Goal: Task Accomplishment & Management: Manage account settings

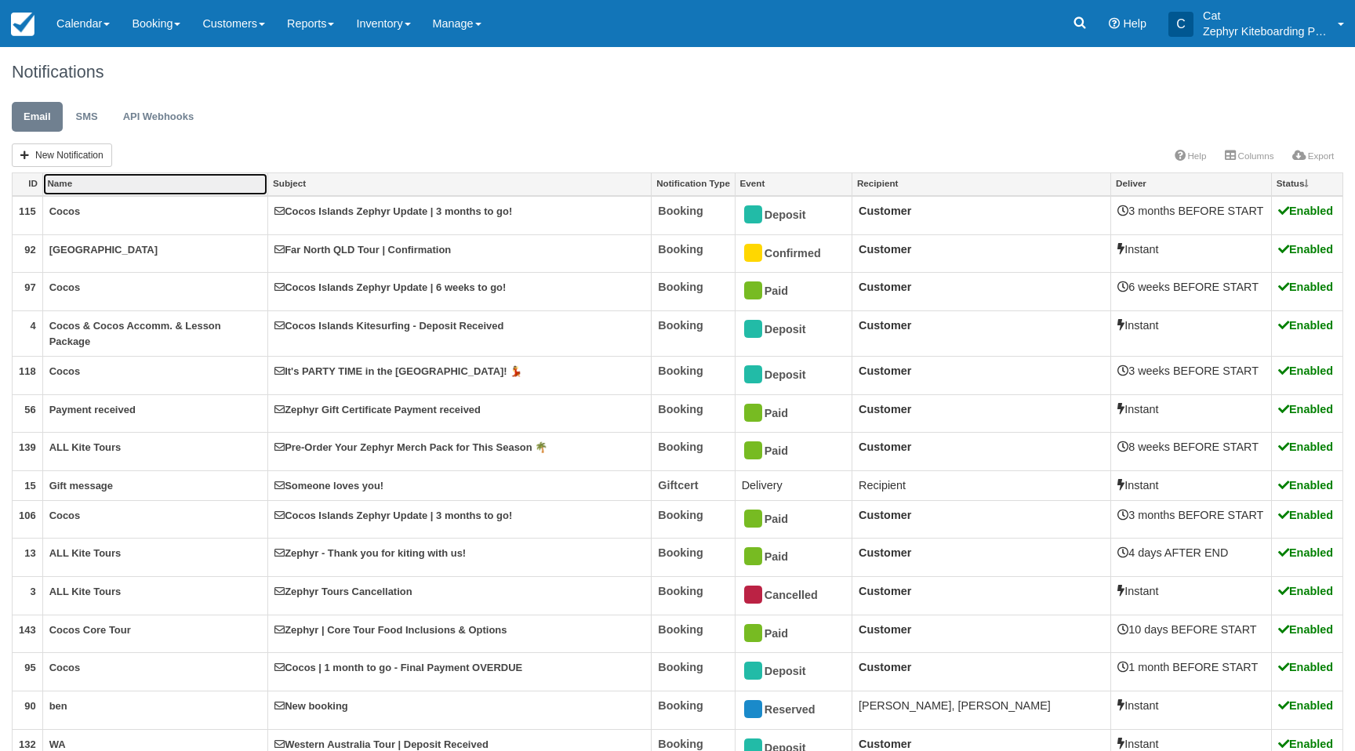
click at [133, 183] on link "Name" at bounding box center [155, 184] width 225 height 22
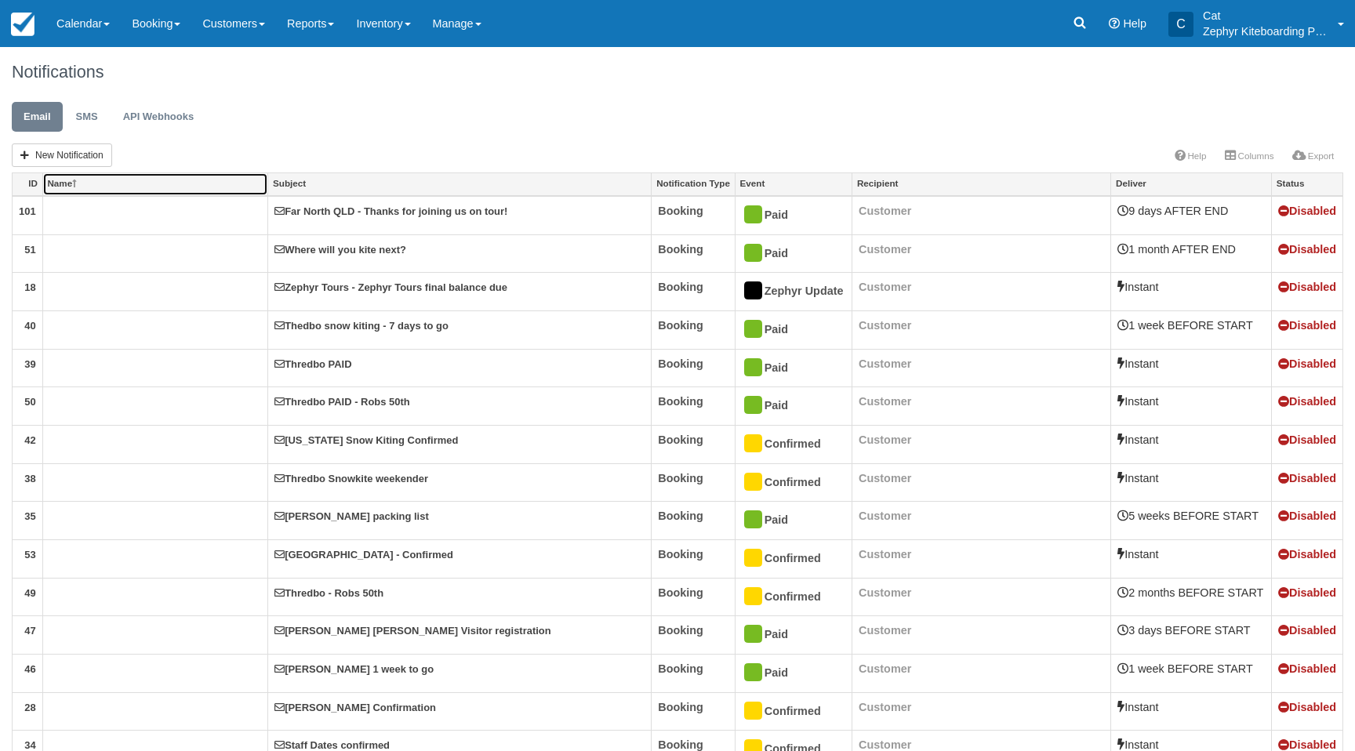
click at [133, 183] on link "Name" at bounding box center [155, 184] width 225 height 22
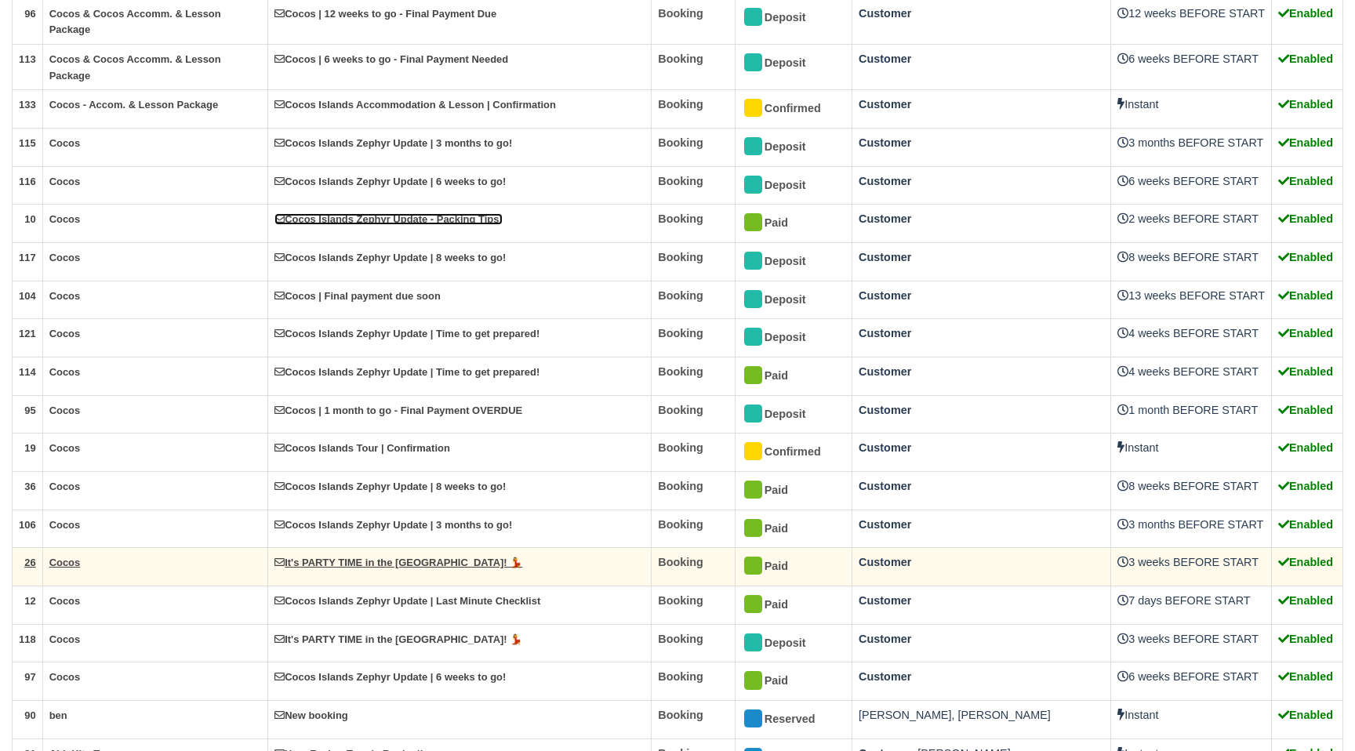
scroll to position [1315, 0]
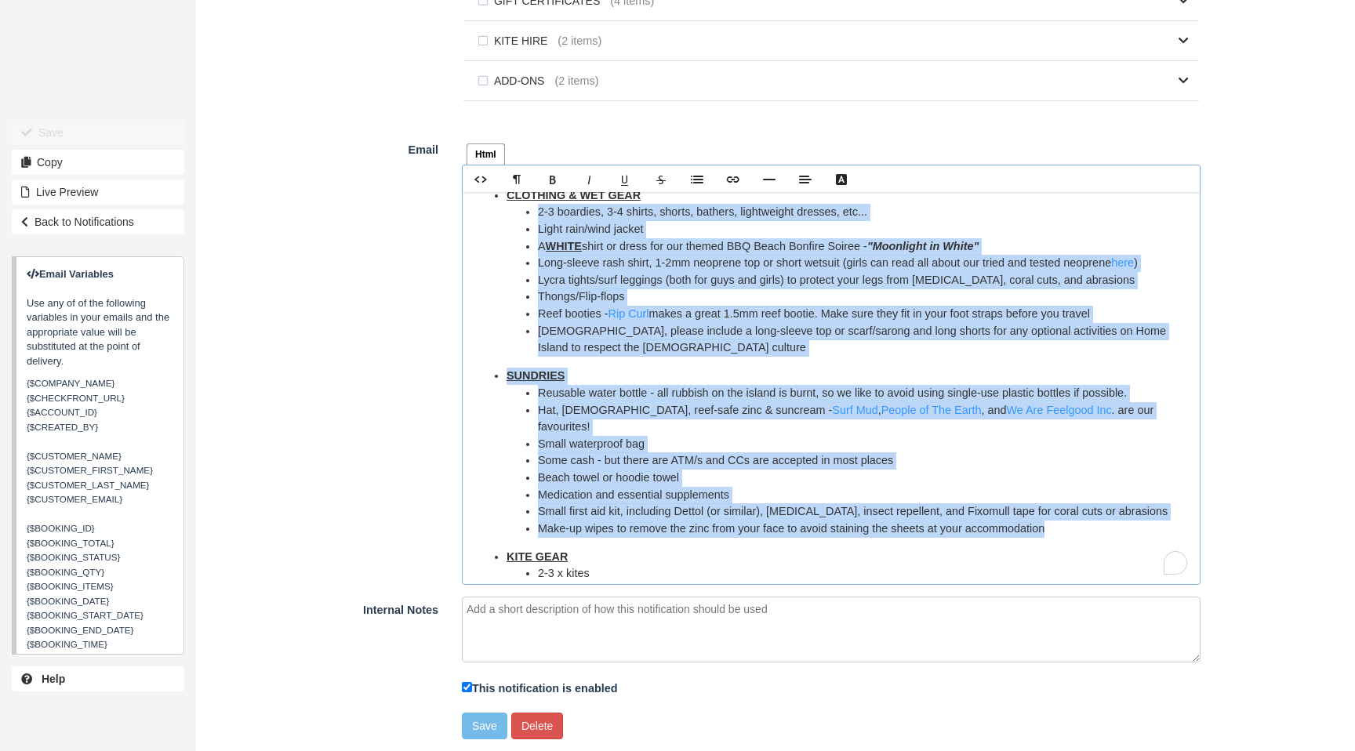
scroll to position [207, 0]
drag, startPoint x: 1073, startPoint y: 530, endPoint x: 509, endPoint y: 216, distance: 645.7
click at [509, 216] on div "Hi {$CUSTOMER_NAME}! It’s just two weeks until you arrive in paradise for your …" at bounding box center [831, 388] width 737 height 392
copy div "CLOTHING & WET GEAR 2-3 boardies, 3-4 shirts, shorts, bathers, lightweight dres…"
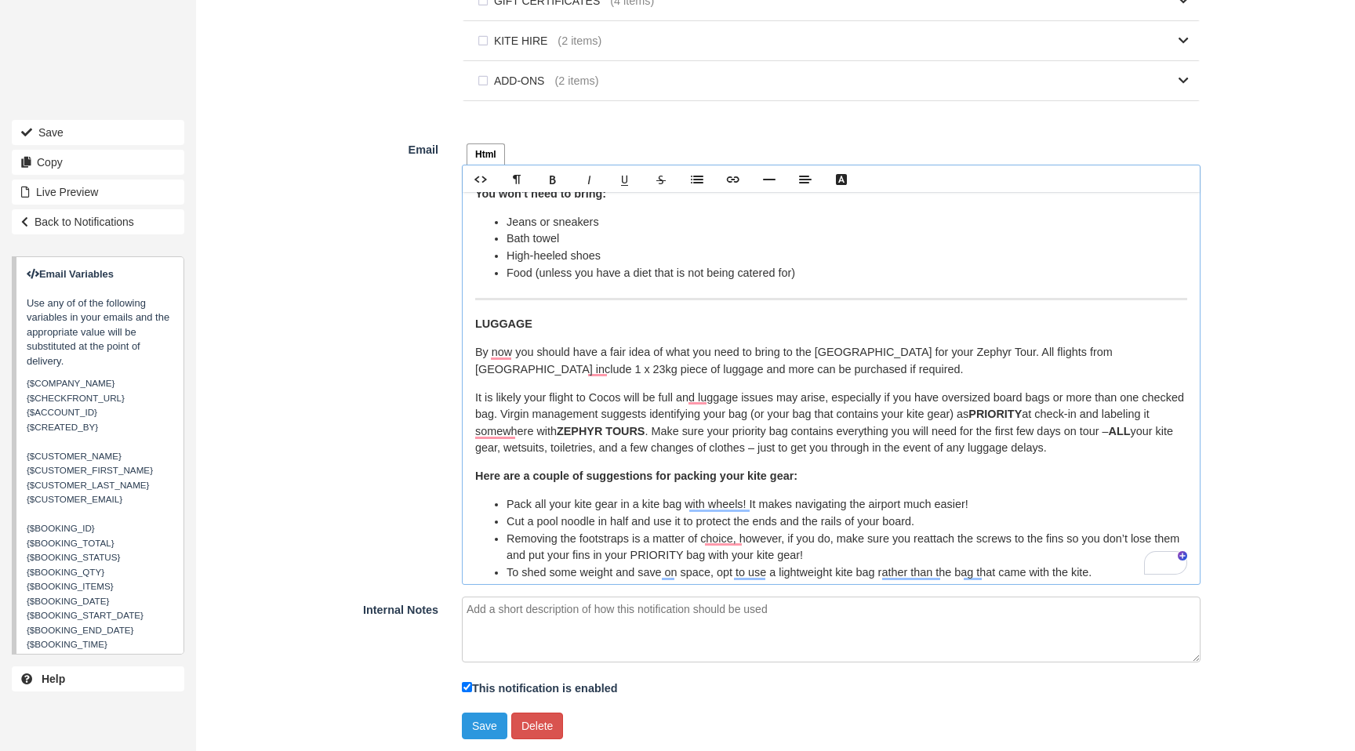
scroll to position [962, 0]
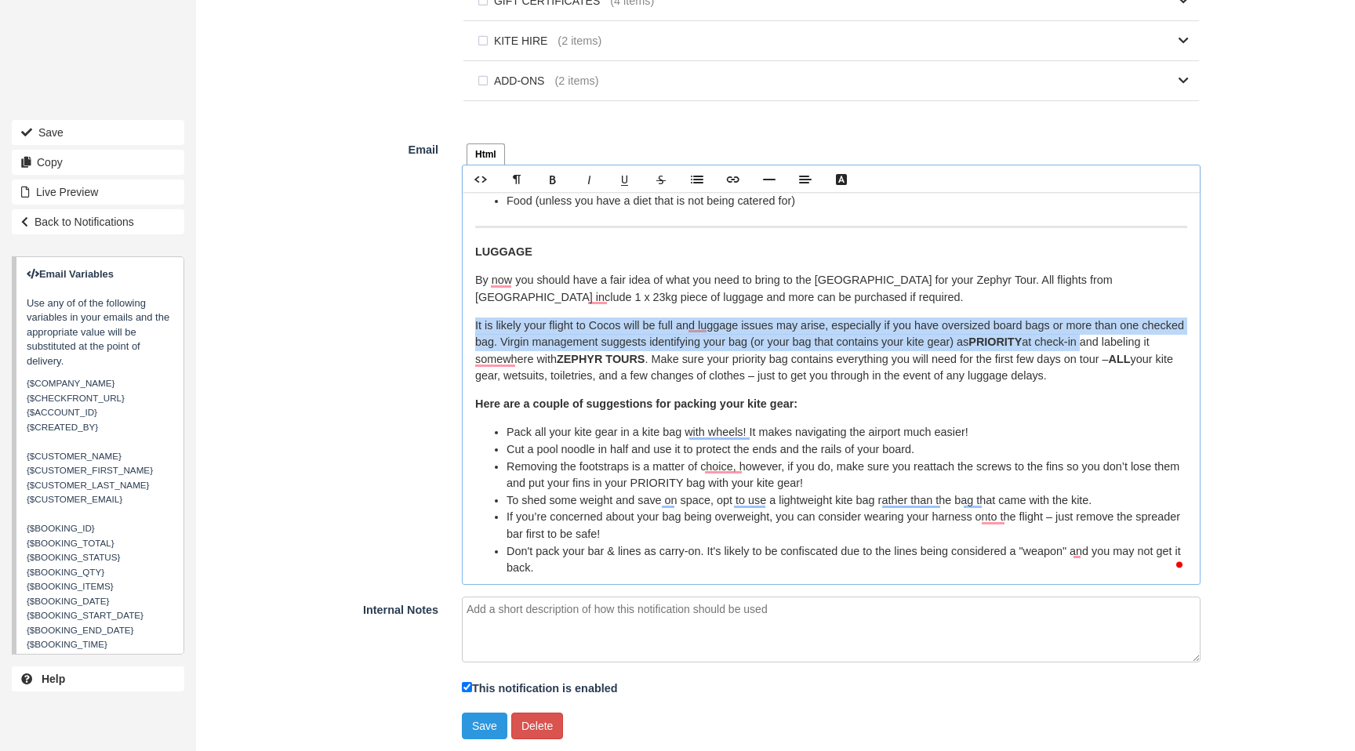
drag, startPoint x: 473, startPoint y: 325, endPoint x: 1131, endPoint y: 339, distance: 658.7
click at [1131, 339] on div "Hi {$CUSTOMER_NAME}! It’s just two weeks until you arrive in paradise for your …" at bounding box center [831, 388] width 737 height 392
copy p "It is likely your flight to Cocos will be full and luggage issues may arise, es…"
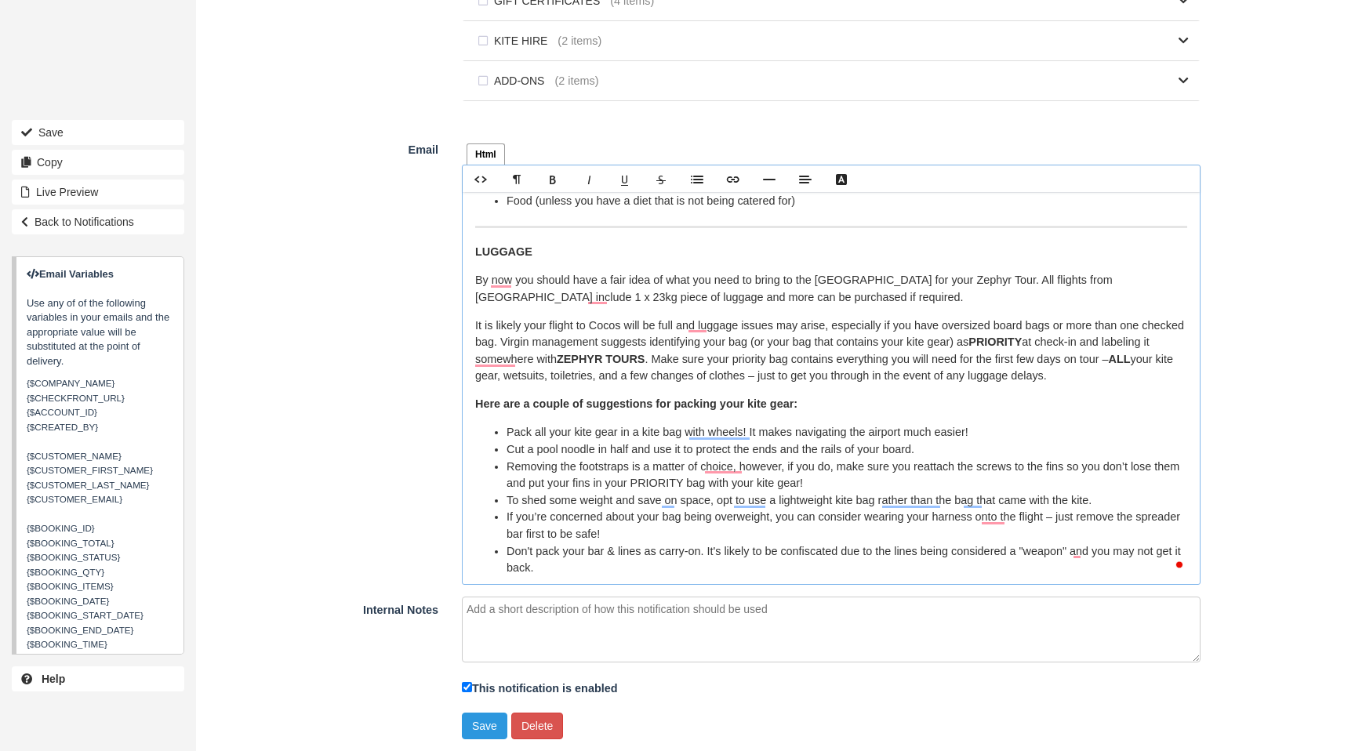
click at [815, 395] on div "Hi {$CUSTOMER_NAME}! It’s just two weeks until you arrive in paradise for your …" at bounding box center [831, 388] width 737 height 392
drag, startPoint x: 706, startPoint y: 361, endPoint x: 1141, endPoint y: 372, distance: 435.2
click at [1141, 372] on p "It is likely your flight to Cocos will be full and luggage issues may arise, es…" at bounding box center [831, 351] width 712 height 67
drag, startPoint x: 1141, startPoint y: 372, endPoint x: 836, endPoint y: 357, distance: 305.3
click at [1136, 374] on p "It is likely your flight to Cocos will be full and luggage issues may arise, es…" at bounding box center [831, 351] width 712 height 67
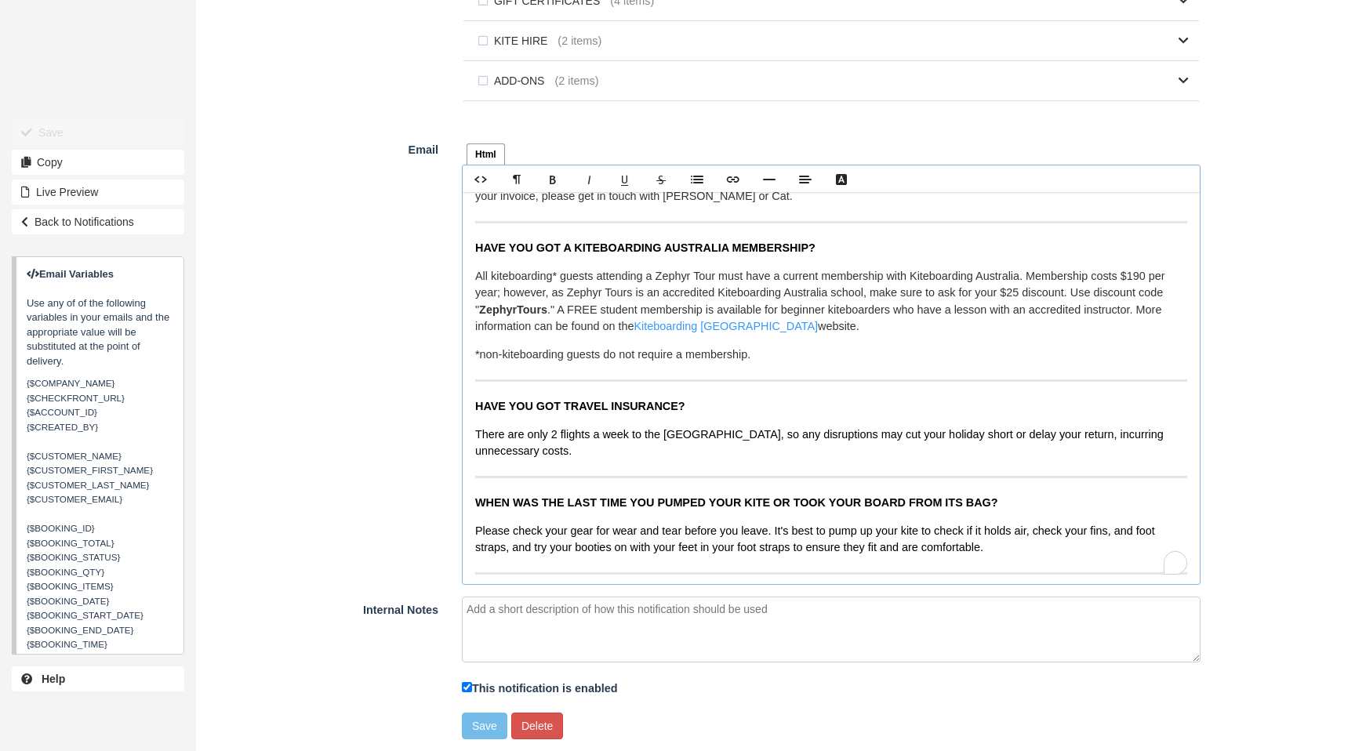
scroll to position [189, 0]
drag, startPoint x: 811, startPoint y: 329, endPoint x: 474, endPoint y: 281, distance: 339.8
click at [475, 281] on p "All kiteboarding* guests attending a Zephyr Tour must have a current membership…" at bounding box center [831, 301] width 712 height 67
drag, startPoint x: 928, startPoint y: 282, endPoint x: 845, endPoint y: 308, distance: 87.0
click at [925, 284] on p "All kiteboarding* guests attending a Zephyr Tour must have a current membership…" at bounding box center [831, 301] width 712 height 67
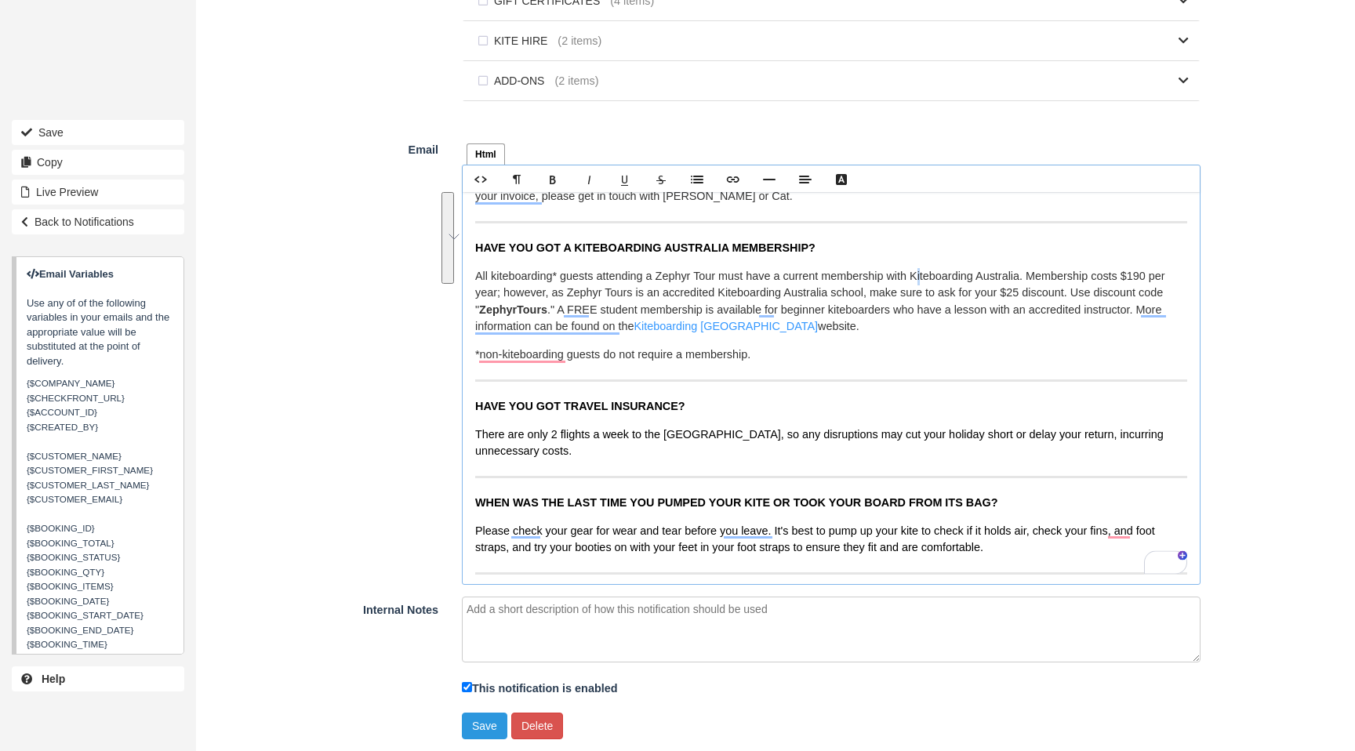
drag, startPoint x: 587, startPoint y: 287, endPoint x: 467, endPoint y: 243, distance: 127.7
click at [467, 243] on div "Html Text Rich text editor Hi {$CUSTOMER_NAME} Just one week to go until you ar…" at bounding box center [831, 360] width 762 height 448
copy div "HAVE YOU GOT A KITEBOARDING AUSTRALIA MEMBERSHIP? All kiteboarding* guests atte…"
click at [801, 433] on span "There are only 2 flights a week to the Cocos Islands, so any disruptions may cu…" at bounding box center [819, 443] width 688 height 30
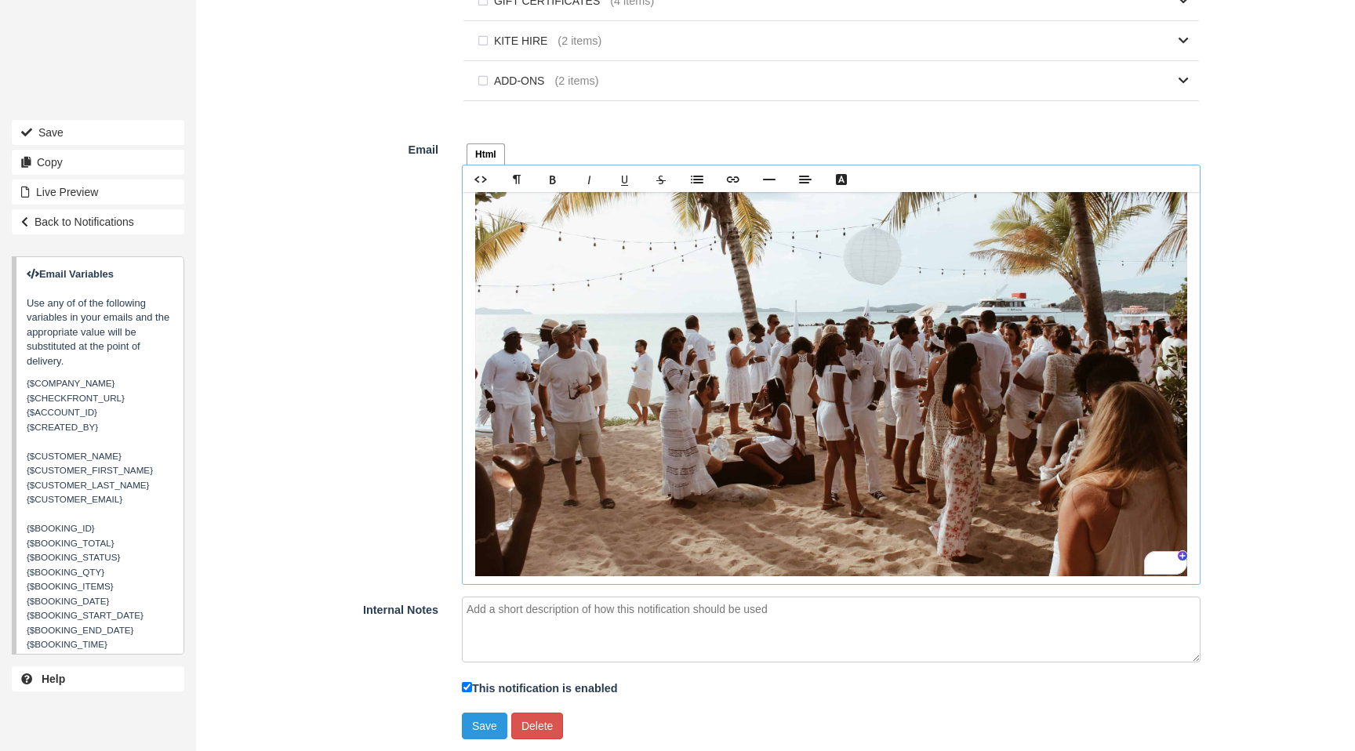
scroll to position [1073, 0]
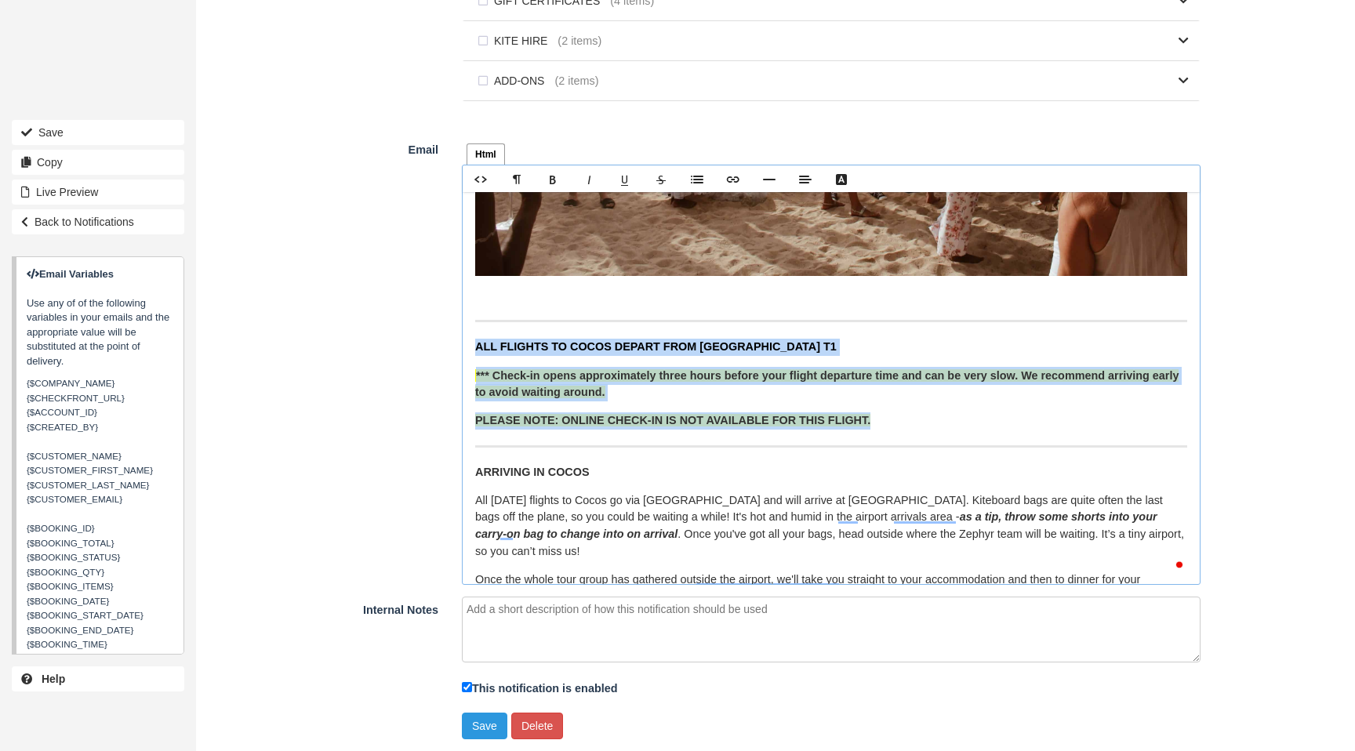
drag, startPoint x: 803, startPoint y: 422, endPoint x: 475, endPoint y: 351, distance: 335.2
click at [475, 351] on div "Hi {$CUSTOMER_NAME} Just one week to go until you are in paradise! Below is a l…" at bounding box center [831, 388] width 737 height 392
copy div "ALL FLIGHTS TO COCOS DEPART FROM PERTH INTERNATIONAL TERMINAL T1 *** Check-in o…"
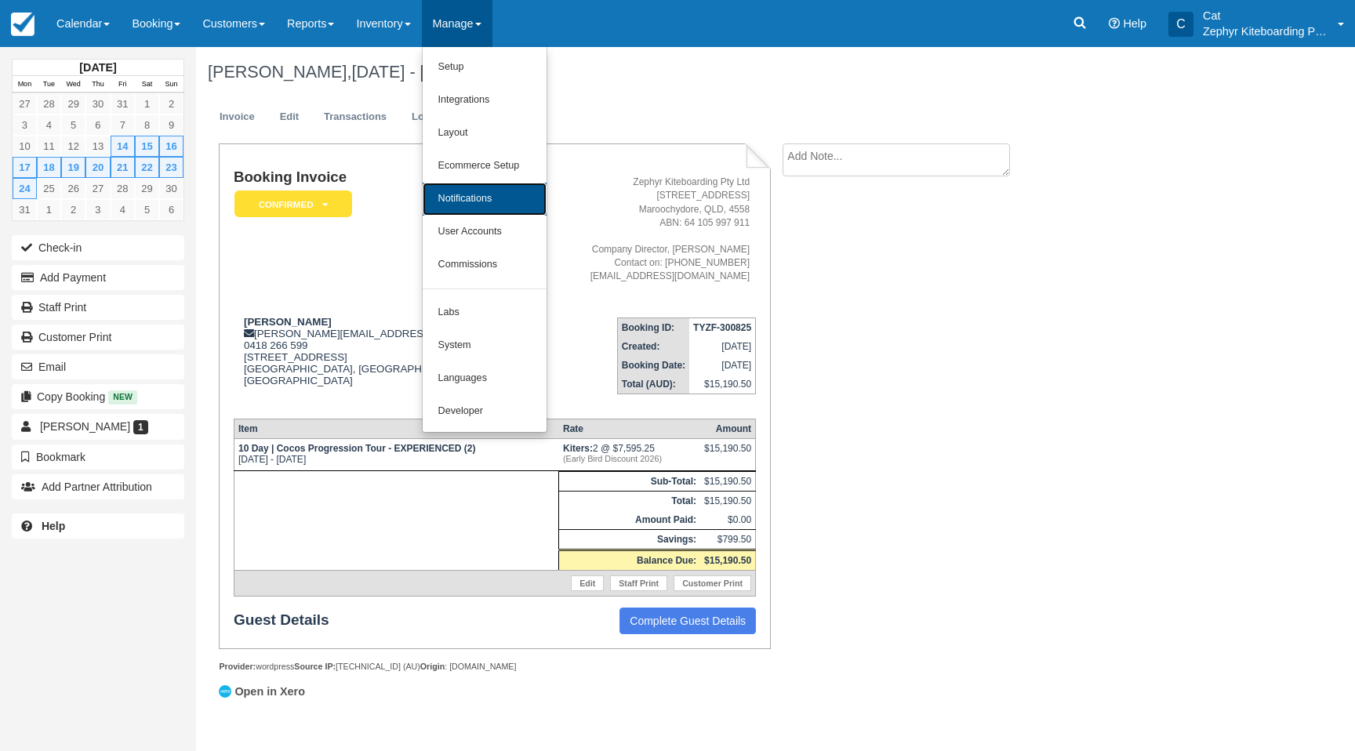
click at [509, 185] on link "Notifications" at bounding box center [485, 199] width 124 height 33
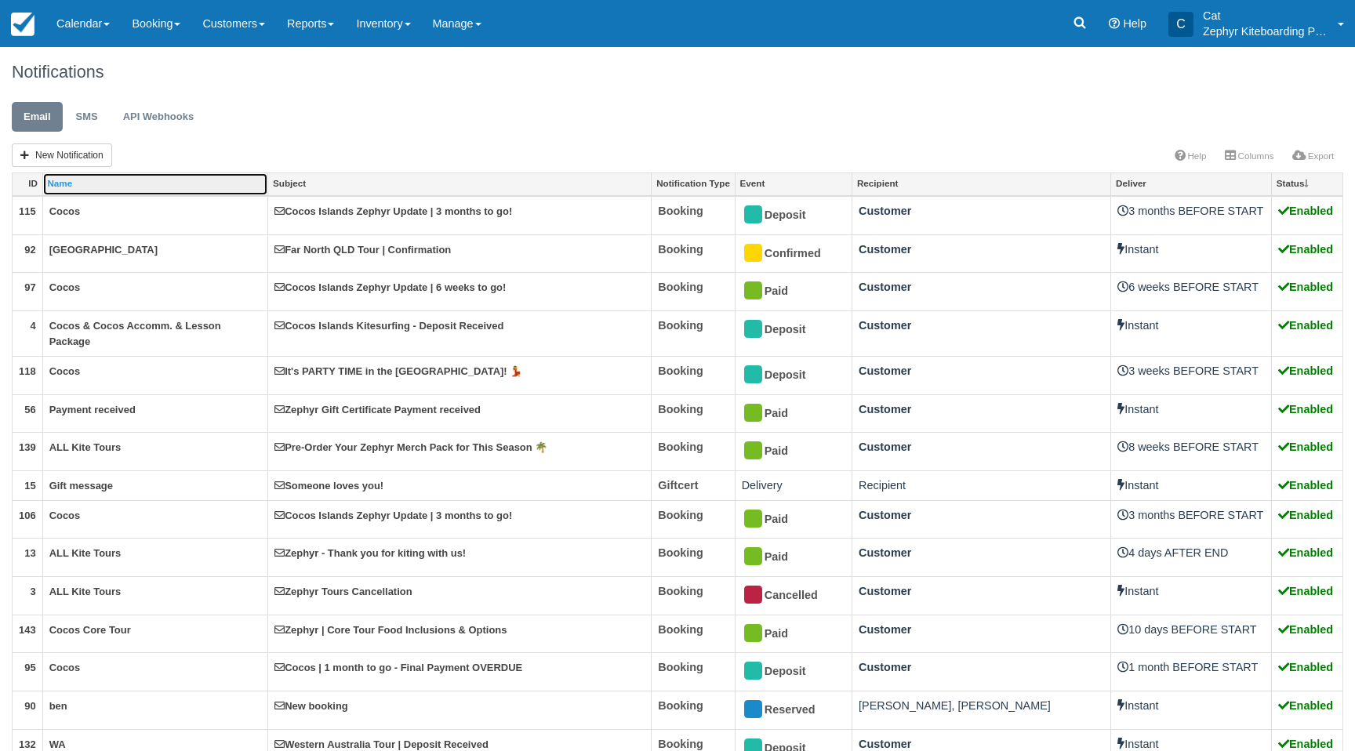
click at [100, 191] on link "Name" at bounding box center [155, 184] width 225 height 22
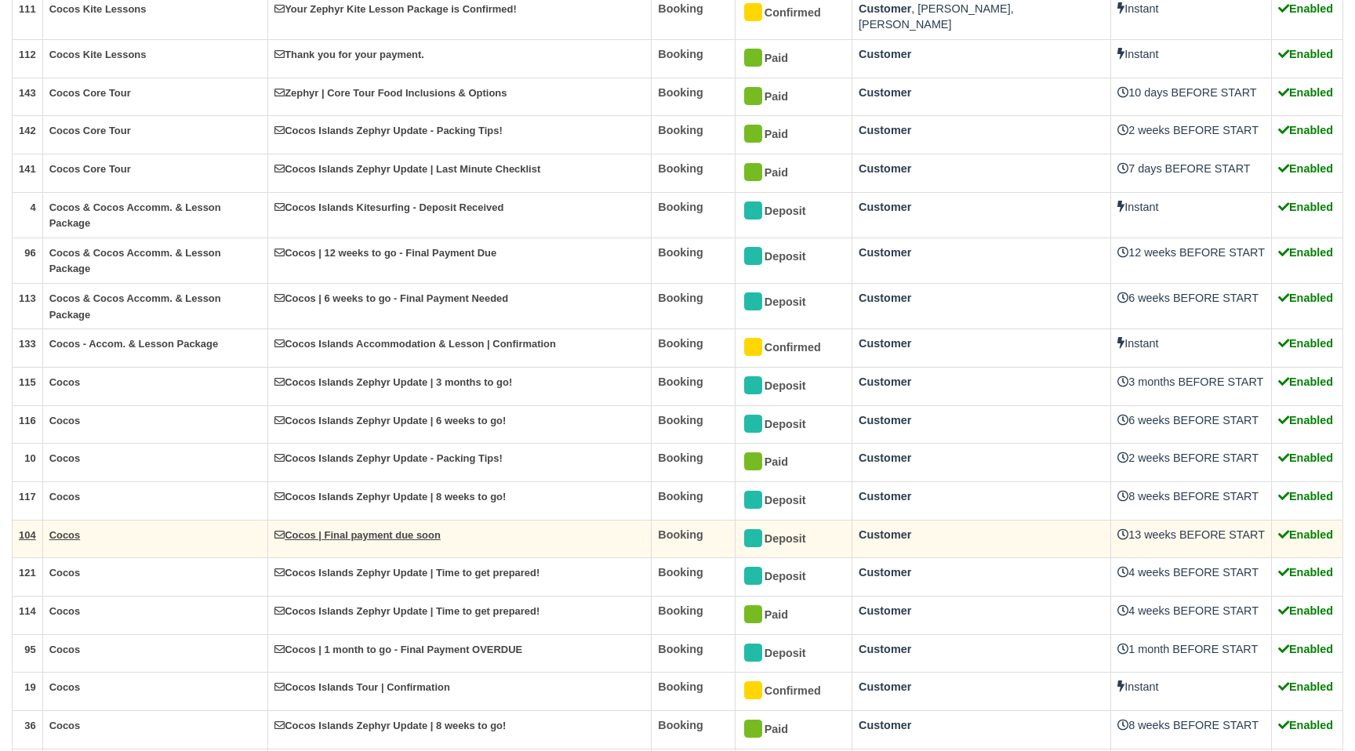
scroll to position [1061, 0]
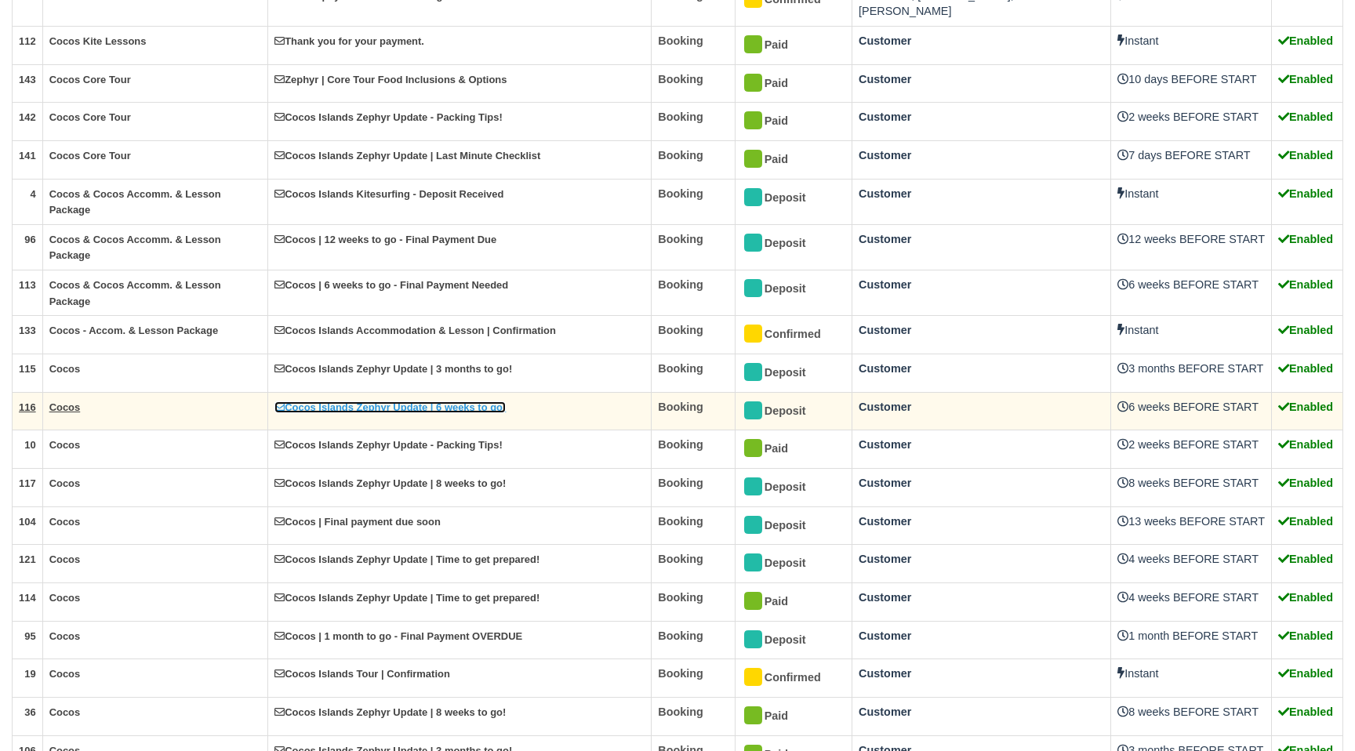
click at [420, 401] on link "Cocos Islands Zephyr Update | 6 weeks to go!" at bounding box center [389, 407] width 231 height 12
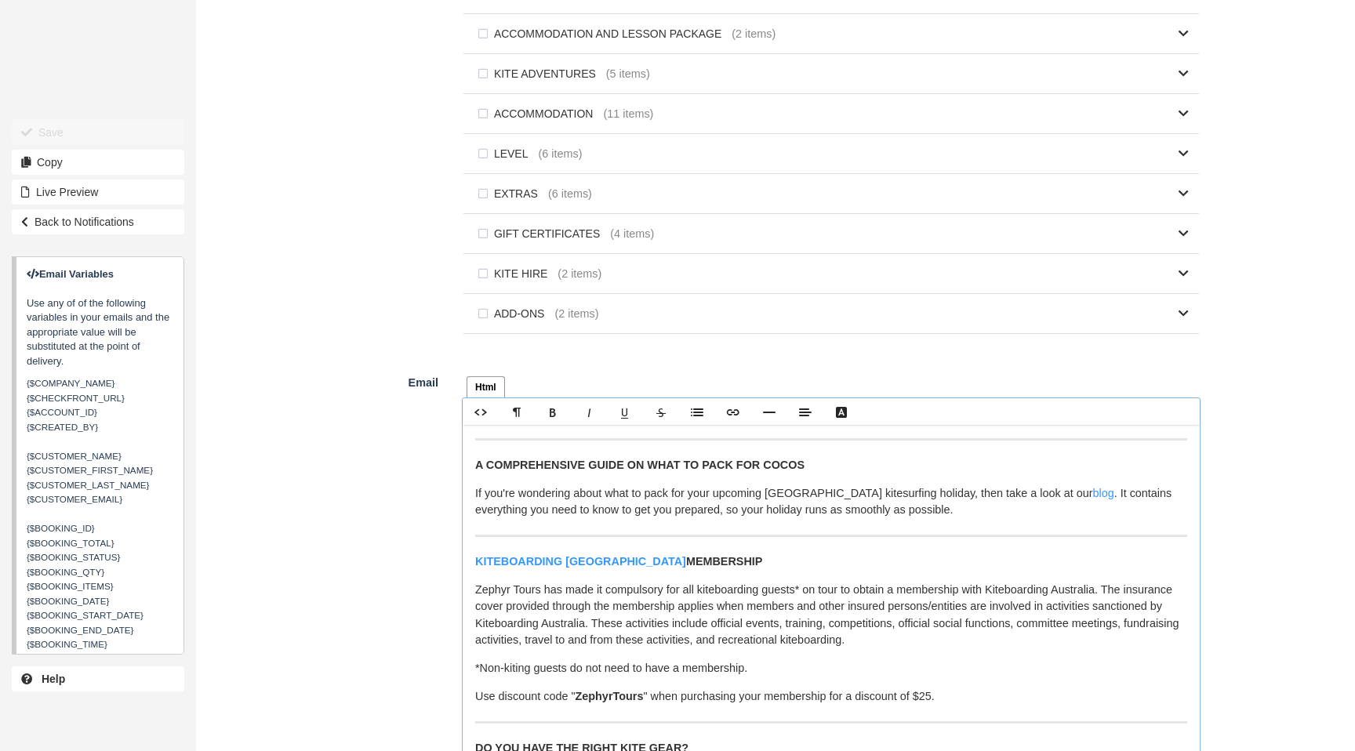
scroll to position [233, 0]
drag, startPoint x: 961, startPoint y: 515, endPoint x: 468, endPoint y: 468, distance: 495.3
click at [467, 467] on div "Hi {$CUSTOMER_FIRST_NAME}, It’s just 6 weeks until your Cocos Islands Tour begi…" at bounding box center [831, 621] width 737 height 392
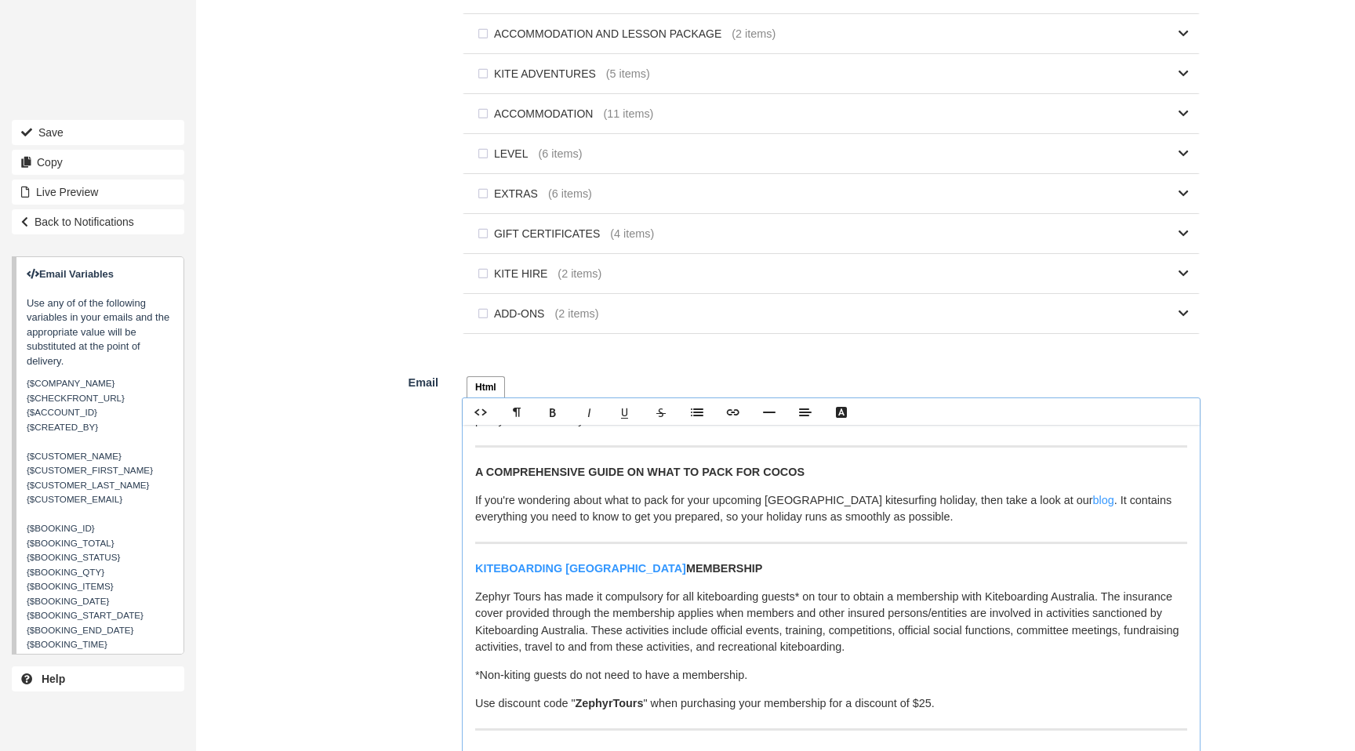
copy div "A COMPREHENSIVE GUIDE ON WHAT TO PACK FOR COCOS If you're wondering about what …"
drag, startPoint x: 1027, startPoint y: 510, endPoint x: 906, endPoint y: 525, distance: 121.6
click at [1024, 512] on p "If you're wondering about what to pack for your upcoming [GEOGRAPHIC_DATA] kite…" at bounding box center [831, 509] width 712 height 34
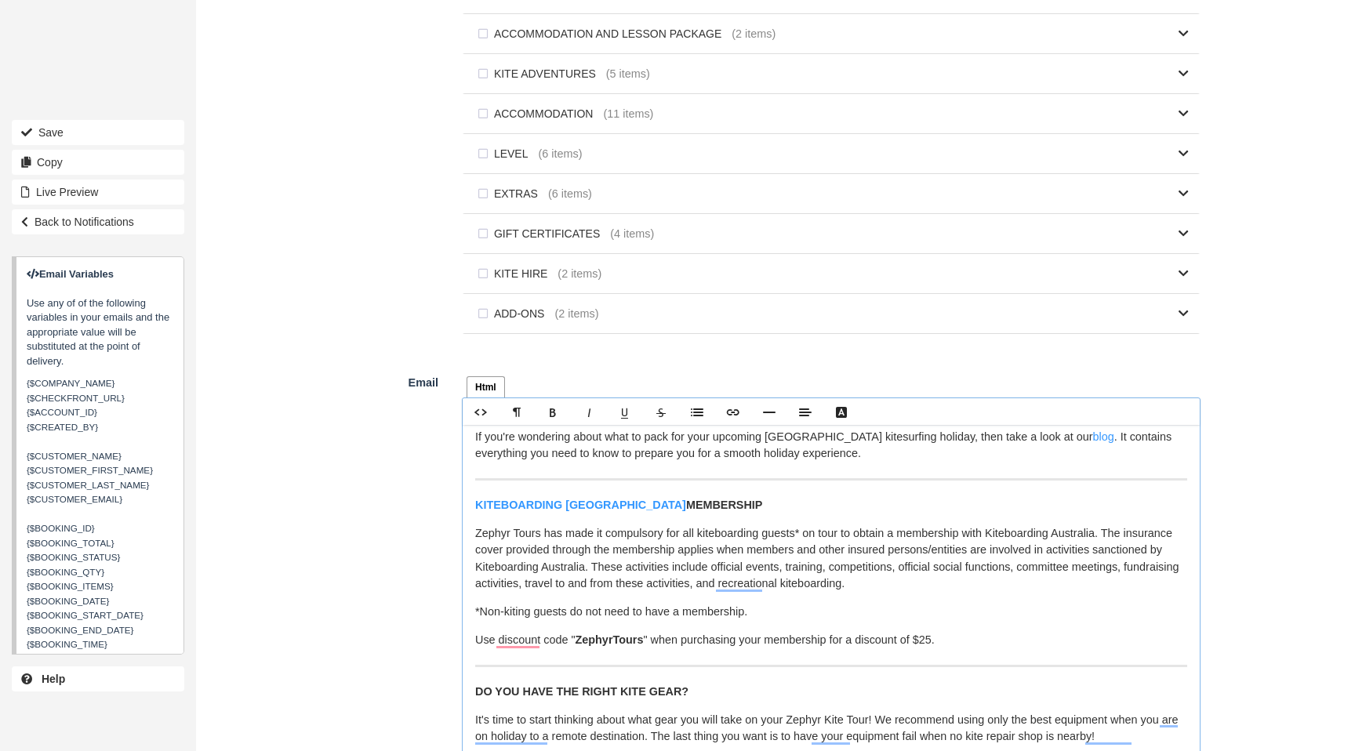
scroll to position [316, 0]
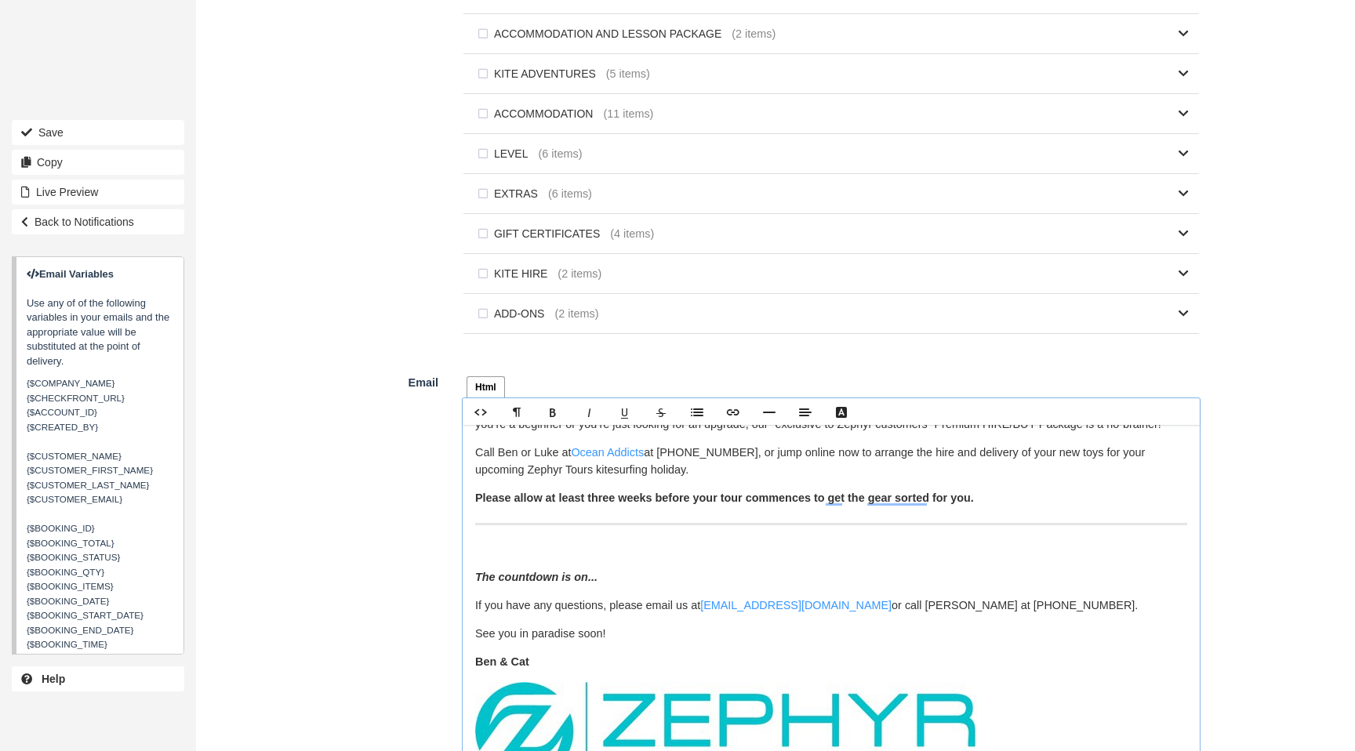
click at [513, 575] on p "The countdown is on..." at bounding box center [831, 577] width 712 height 17
click at [498, 555] on p "To enrich screen reader interactions, please activate Accessibility in Grammarl…" at bounding box center [831, 549] width 712 height 17
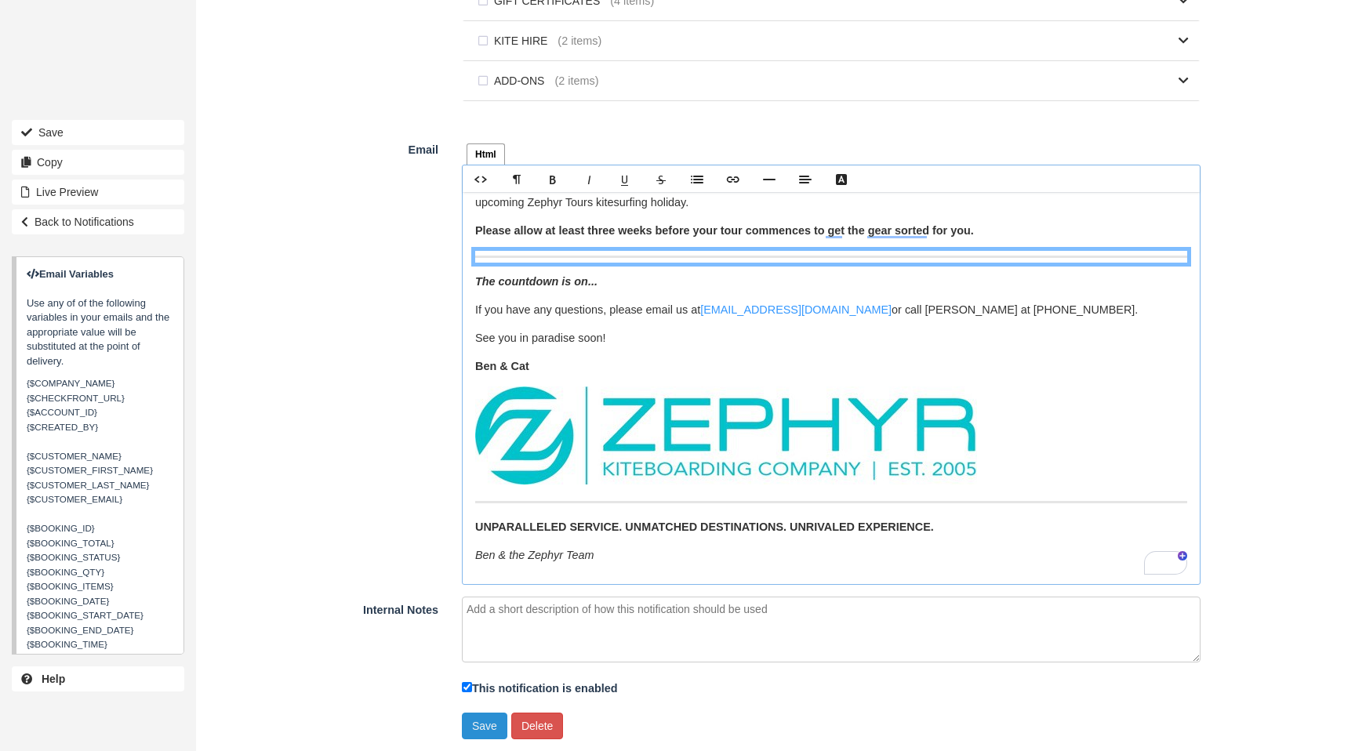
click at [484, 731] on button "Save" at bounding box center [484, 726] width 45 height 27
